Goal: Browse casually: Explore the website without a specific task or goal

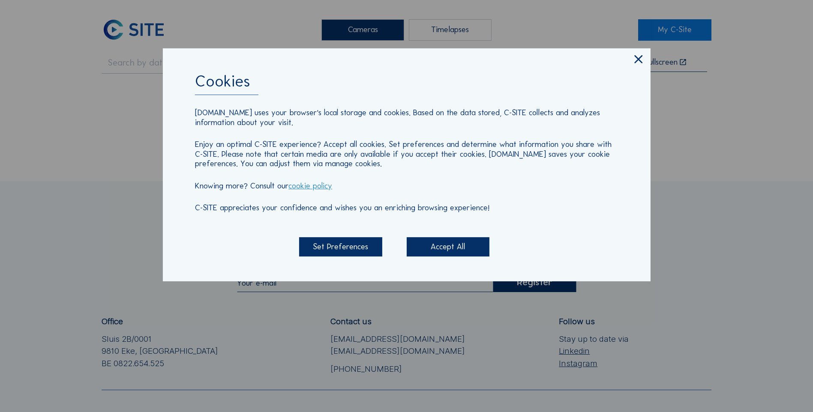
click at [639, 58] on icon at bounding box center [639, 60] width 14 height 14
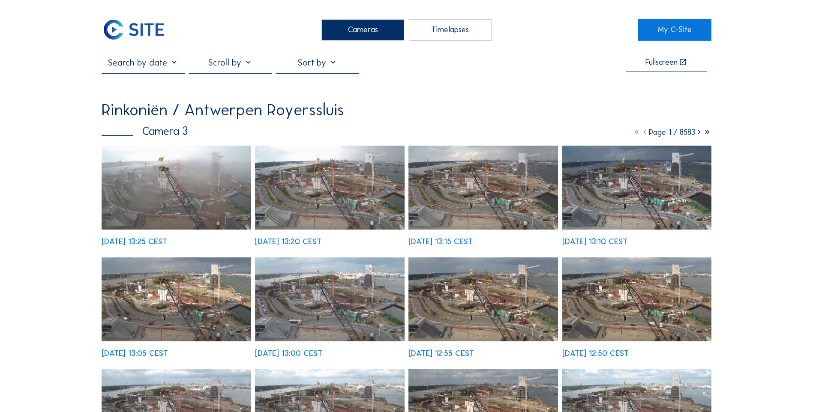
click at [144, 21] on img at bounding box center [134, 29] width 64 height 21
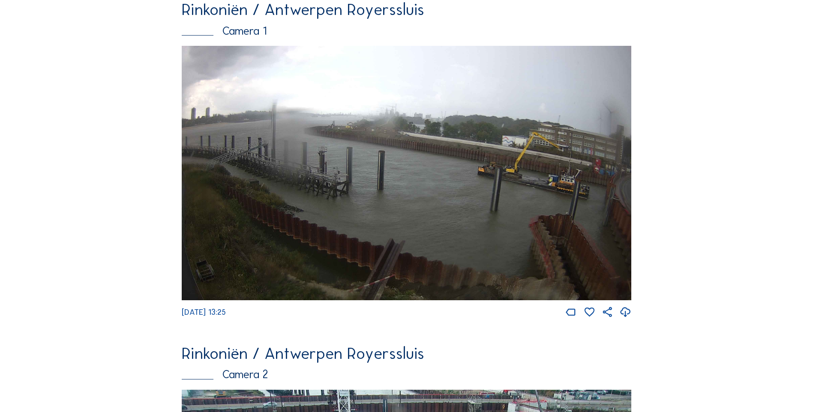
scroll to position [86, 0]
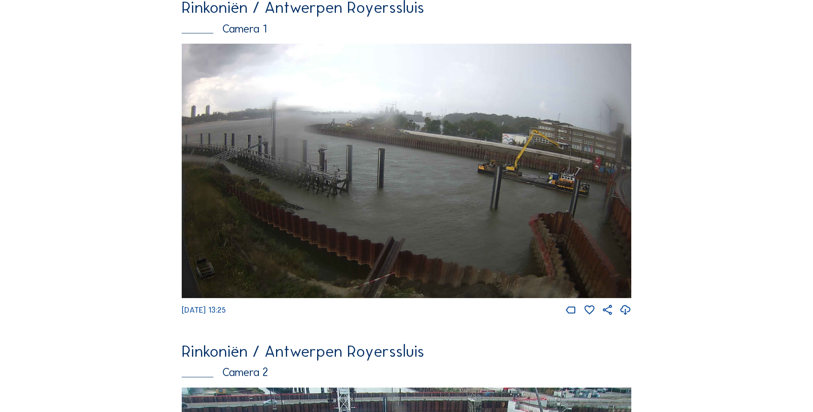
click at [404, 164] on img at bounding box center [407, 171] width 450 height 254
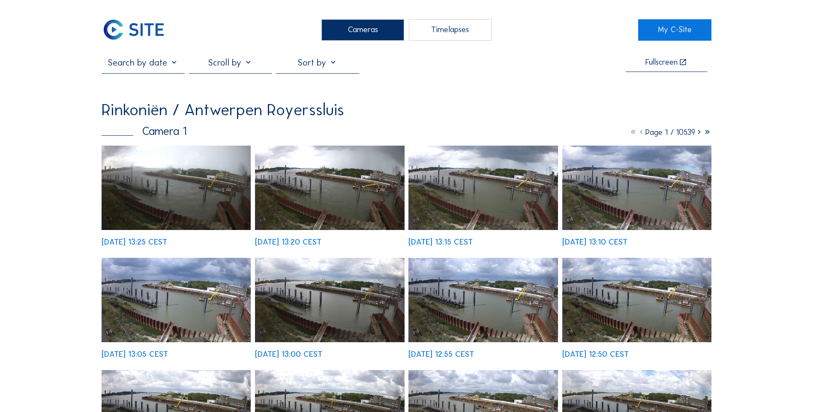
click at [356, 204] on img at bounding box center [329, 188] width 149 height 84
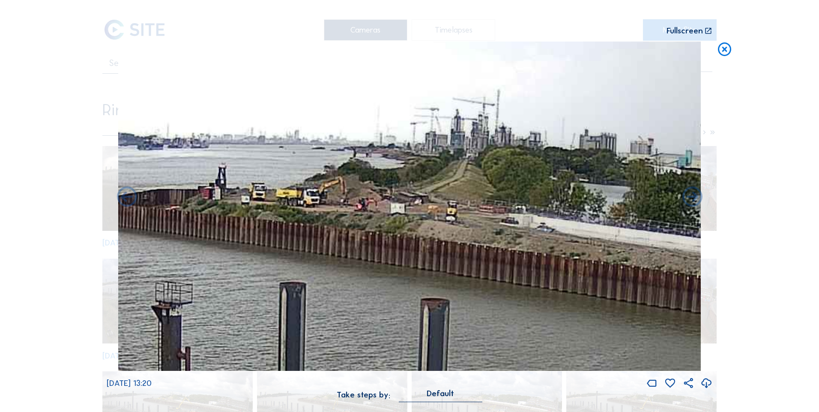
drag, startPoint x: 377, startPoint y: 185, endPoint x: 437, endPoint y: 213, distance: 66.2
click at [437, 213] on img at bounding box center [409, 207] width 583 height 330
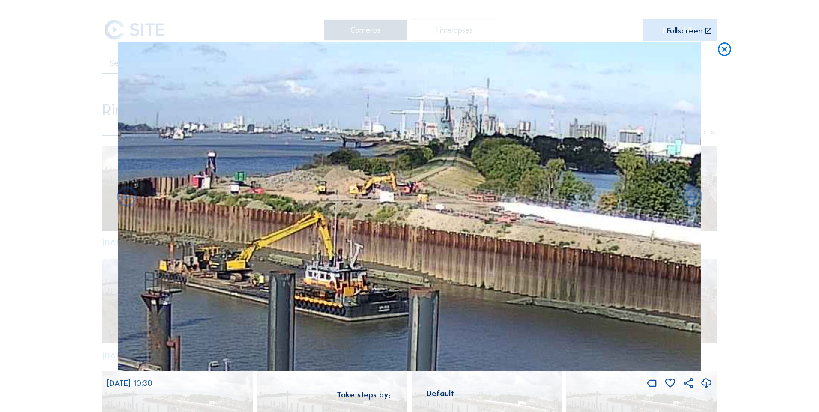
drag, startPoint x: 486, startPoint y: 294, endPoint x: 505, endPoint y: 289, distance: 19.7
click at [505, 289] on img at bounding box center [409, 207] width 583 height 330
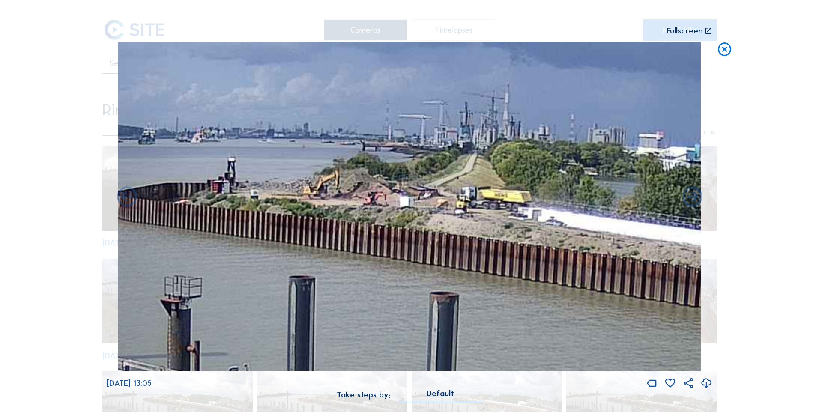
click at [726, 49] on icon at bounding box center [725, 50] width 16 height 17
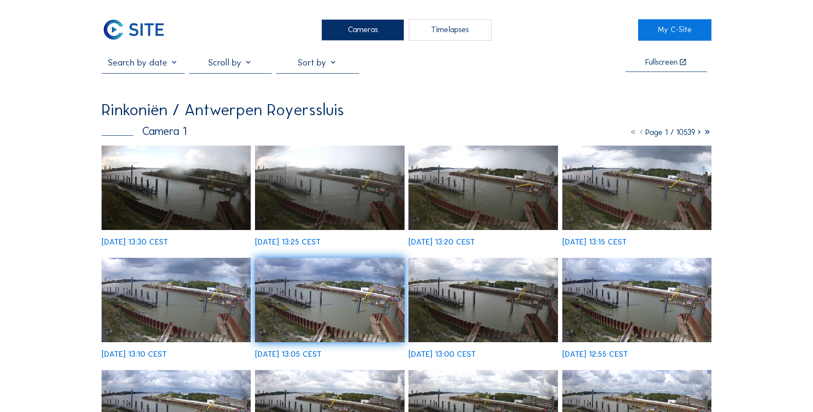
click at [170, 202] on img at bounding box center [176, 188] width 149 height 84
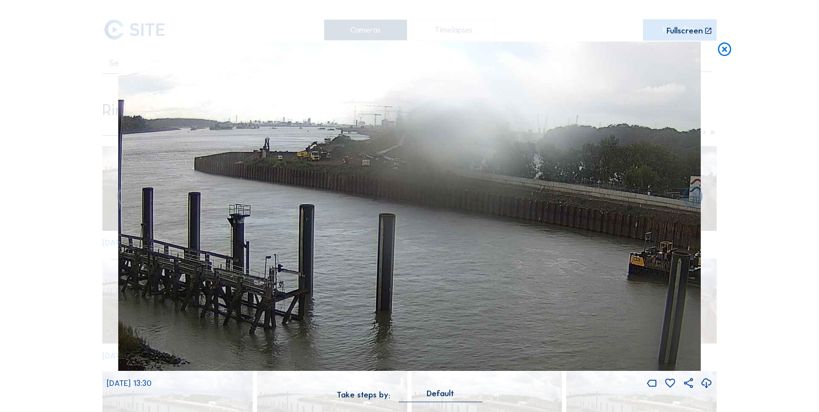
click at [729, 49] on icon at bounding box center [725, 50] width 16 height 17
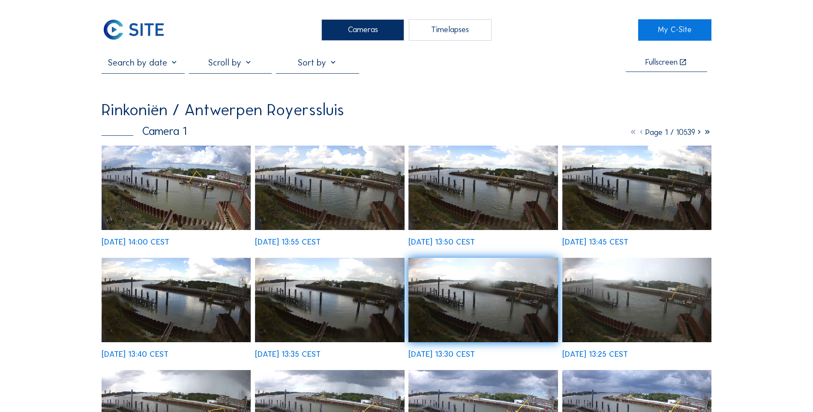
click at [194, 198] on img at bounding box center [176, 188] width 149 height 84
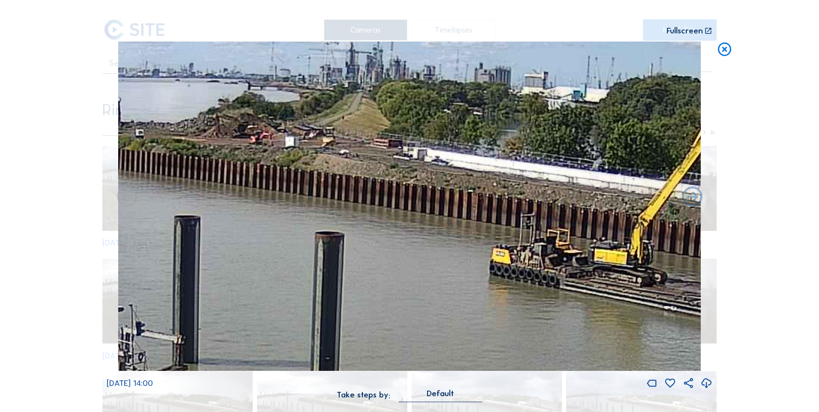
drag, startPoint x: 251, startPoint y: 165, endPoint x: 336, endPoint y: 209, distance: 96.2
click at [336, 209] on img at bounding box center [409, 207] width 583 height 330
